Goal: Navigation & Orientation: Find specific page/section

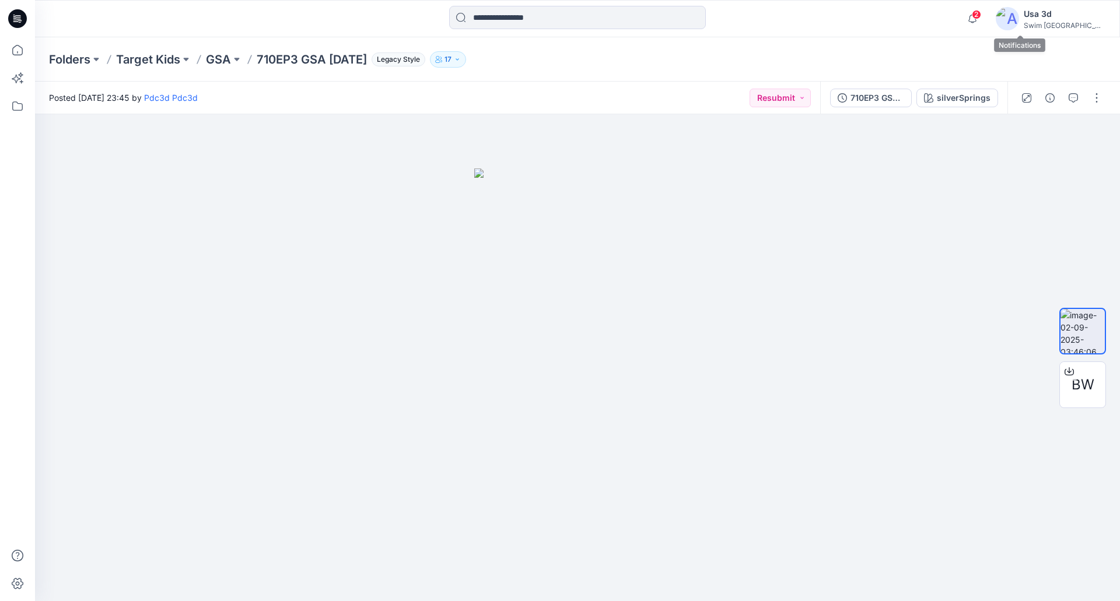
click at [981, 15] on span "2" at bounding box center [976, 14] width 9 height 9
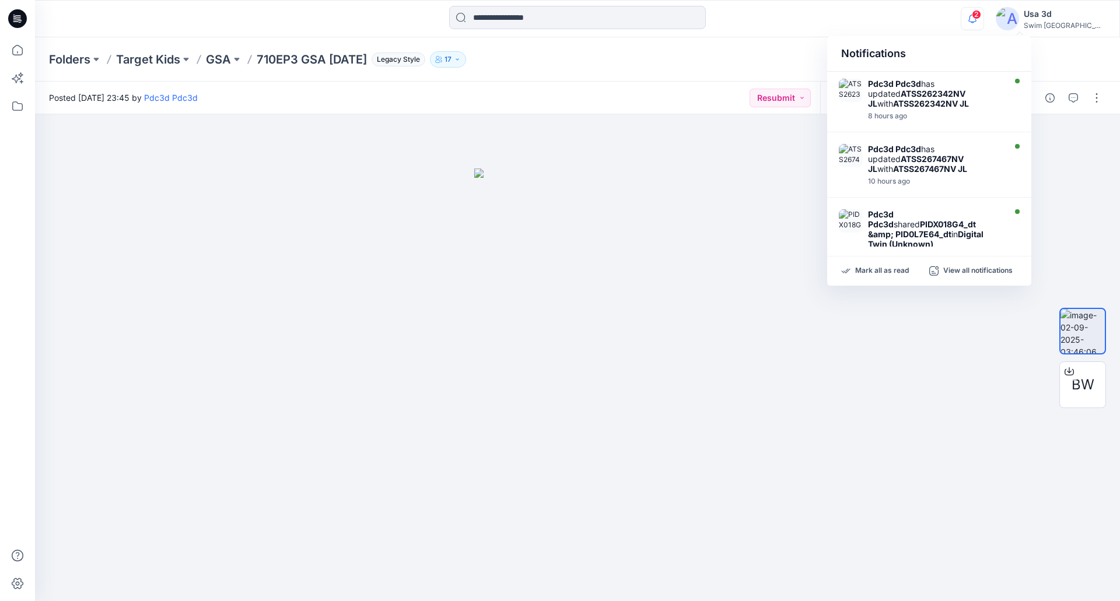
click at [981, 15] on span "2" at bounding box center [976, 14] width 9 height 9
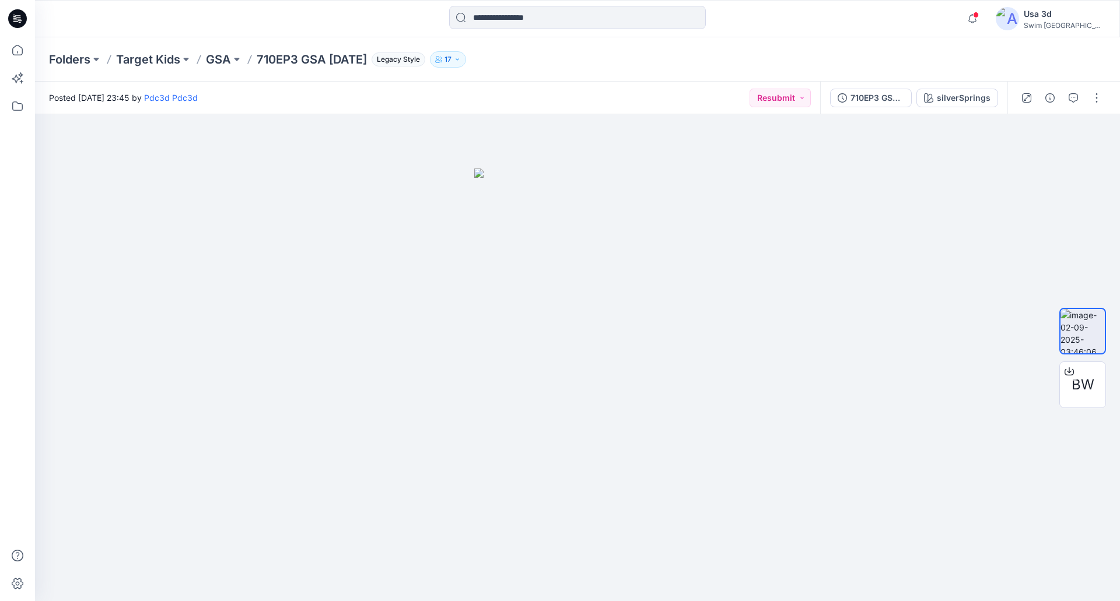
click at [28, 17] on div at bounding box center [17, 18] width 37 height 37
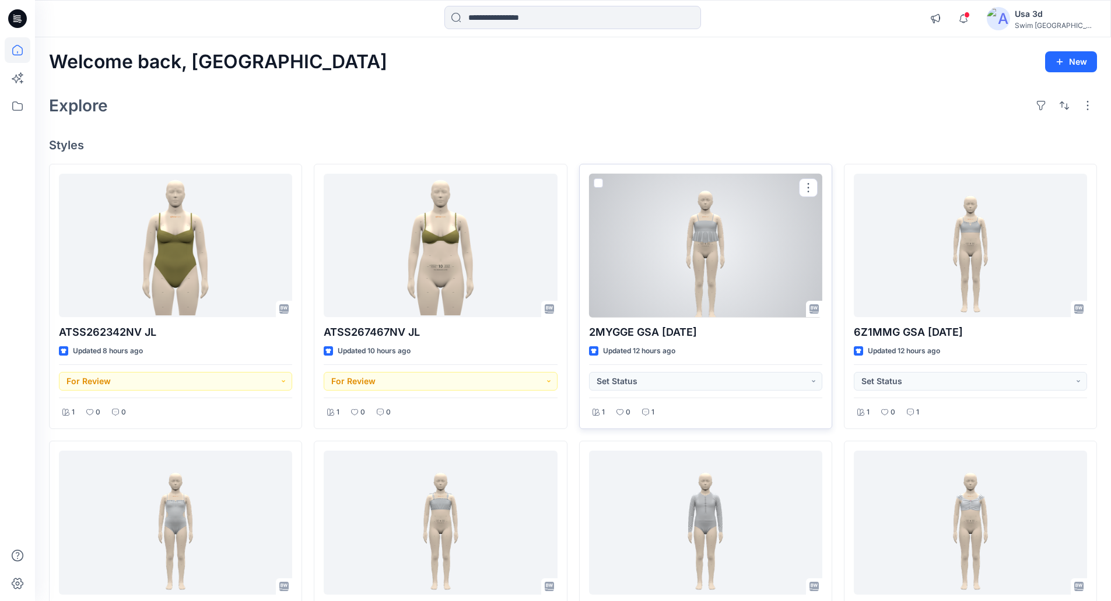
click at [637, 417] on div "1 0 1" at bounding box center [705, 409] width 233 height 22
click at [644, 413] on icon at bounding box center [645, 412] width 7 height 7
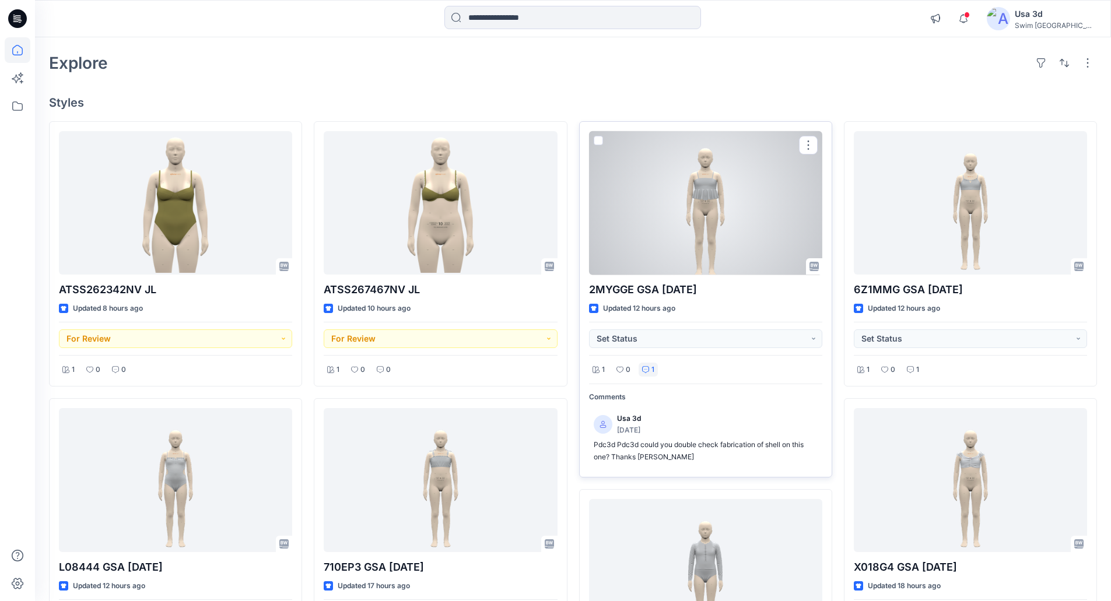
scroll to position [117, 0]
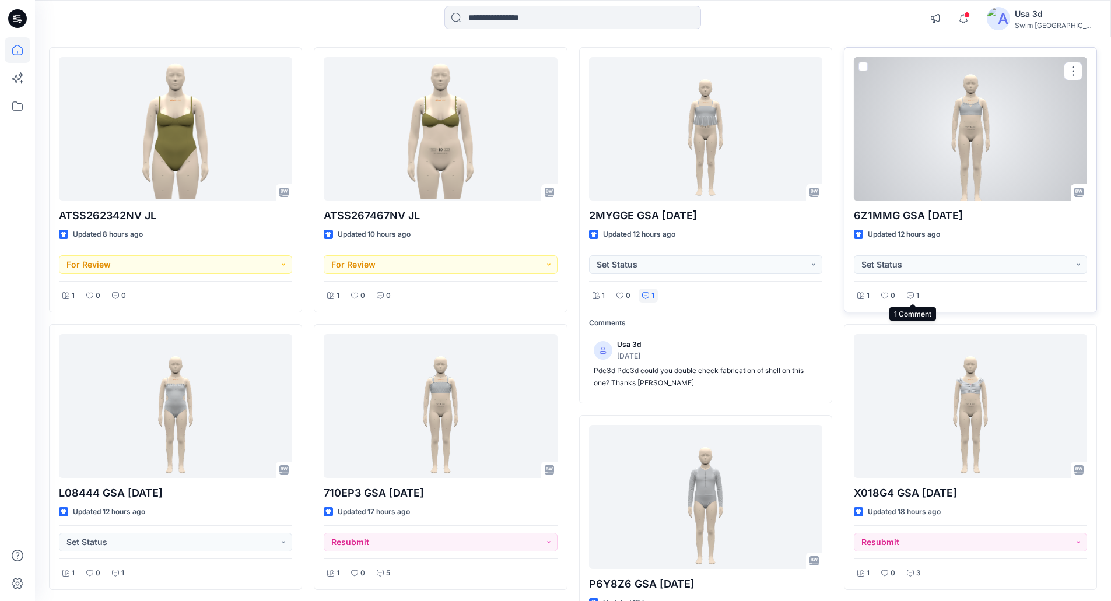
click at [916, 296] on p "1" at bounding box center [917, 296] width 3 height 12
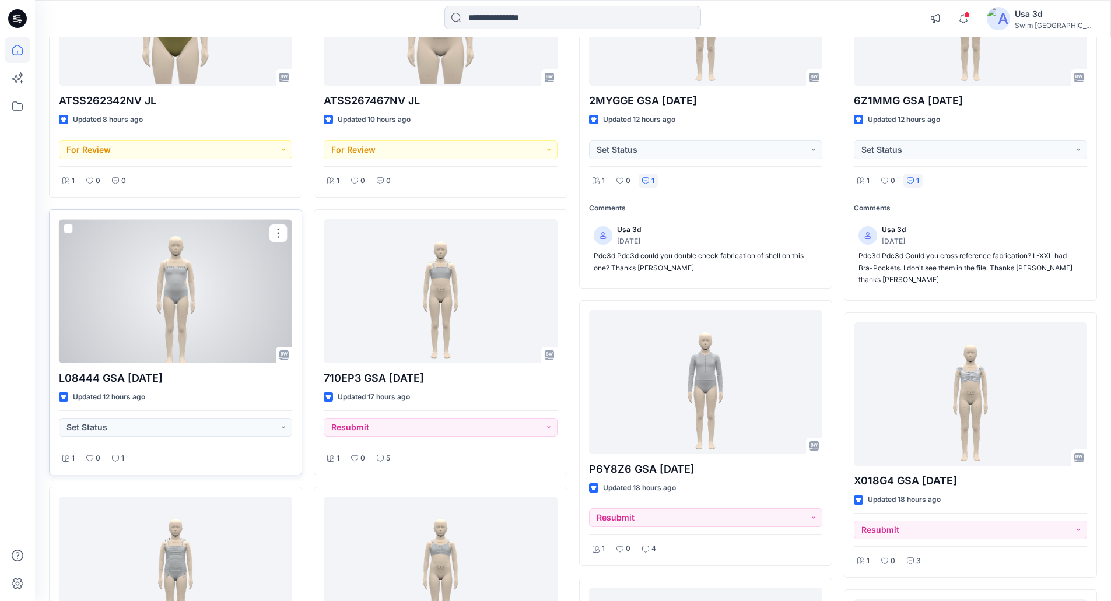
scroll to position [233, 0]
click at [113, 458] on icon at bounding box center [115, 456] width 7 height 7
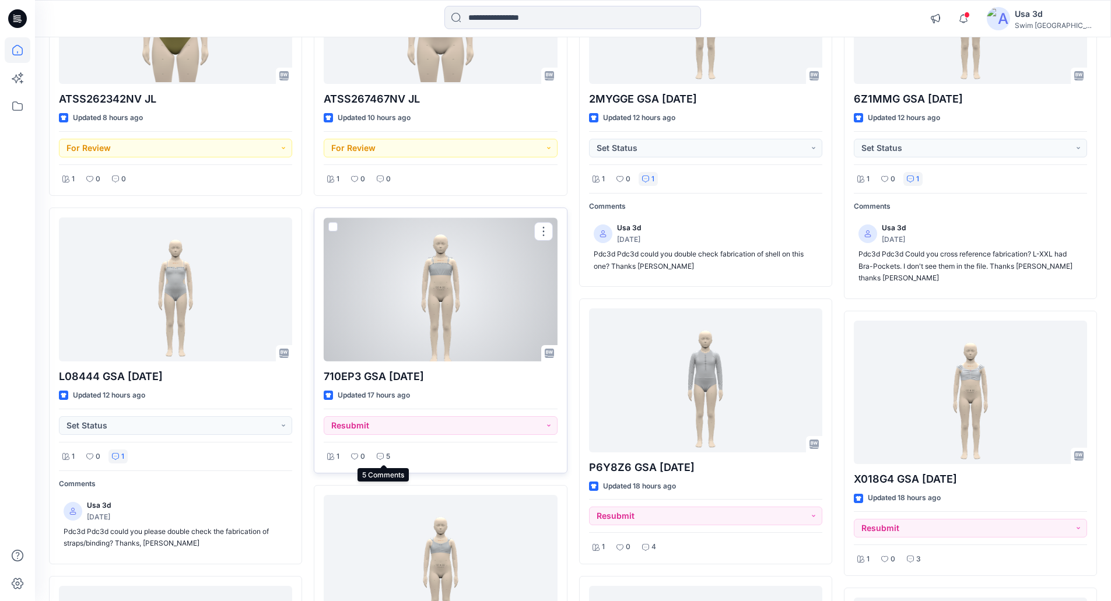
click at [384, 458] on div "5" at bounding box center [383, 457] width 20 height 15
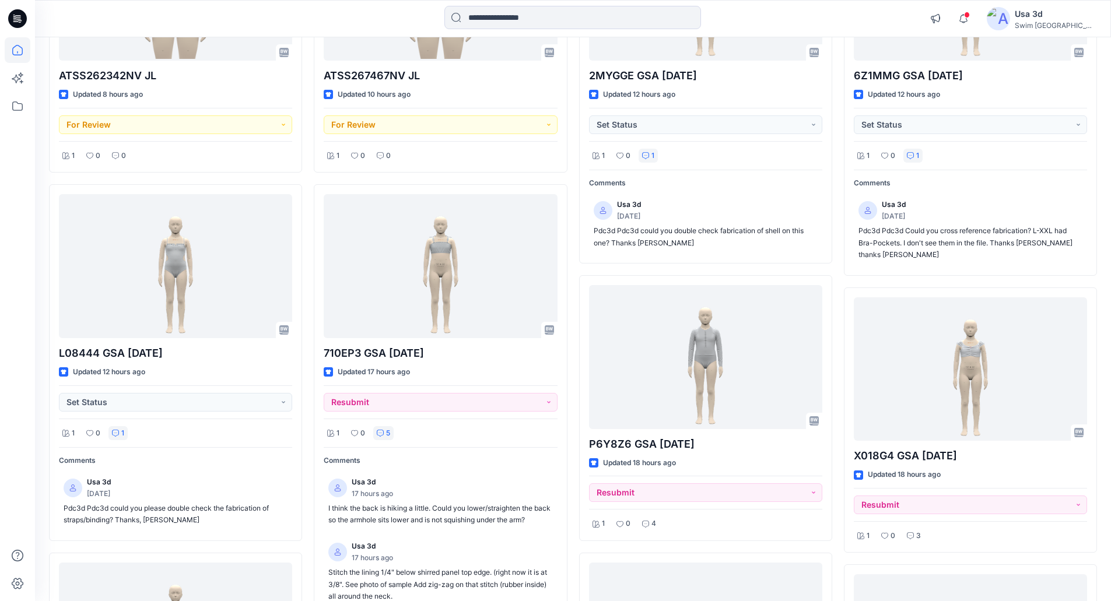
scroll to position [175, 0]
